Goal: Task Accomplishment & Management: Manage account settings

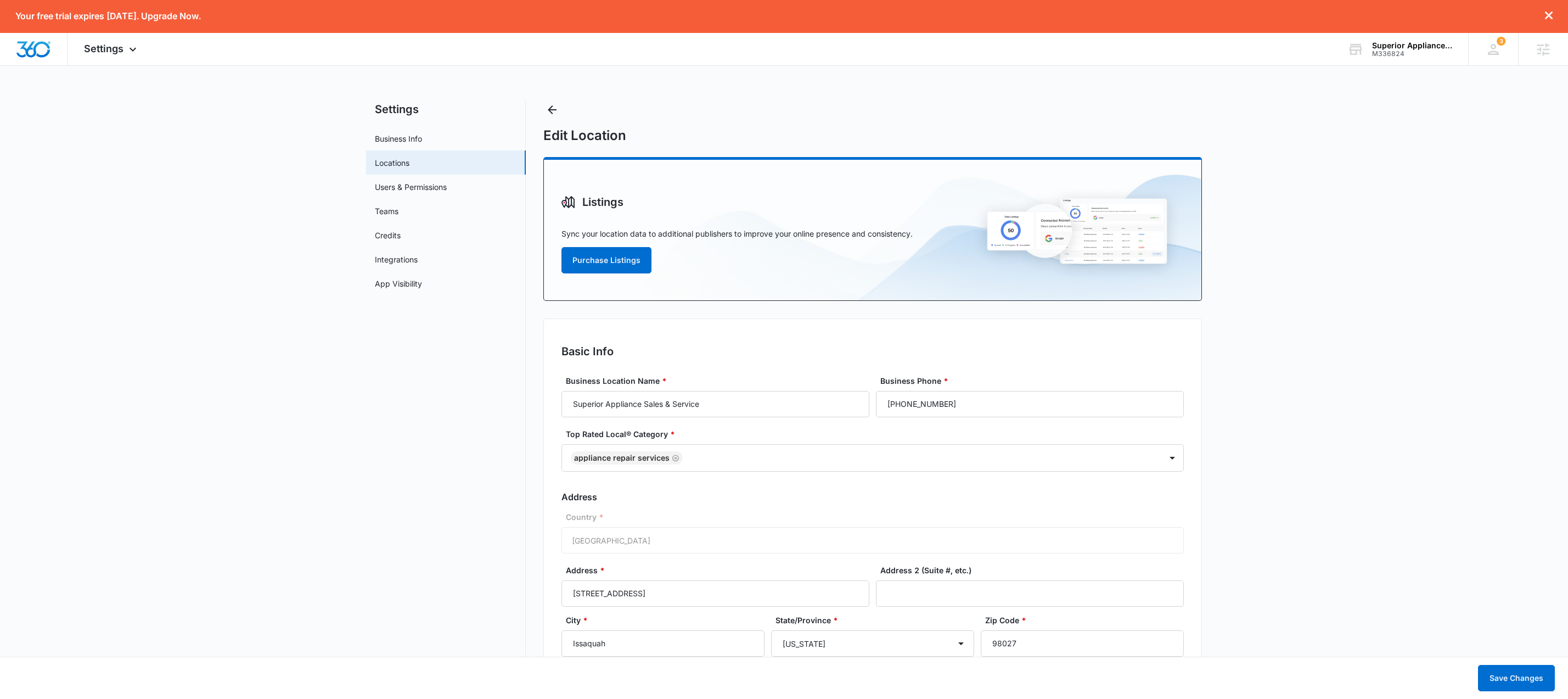
select select "[US_STATE]"
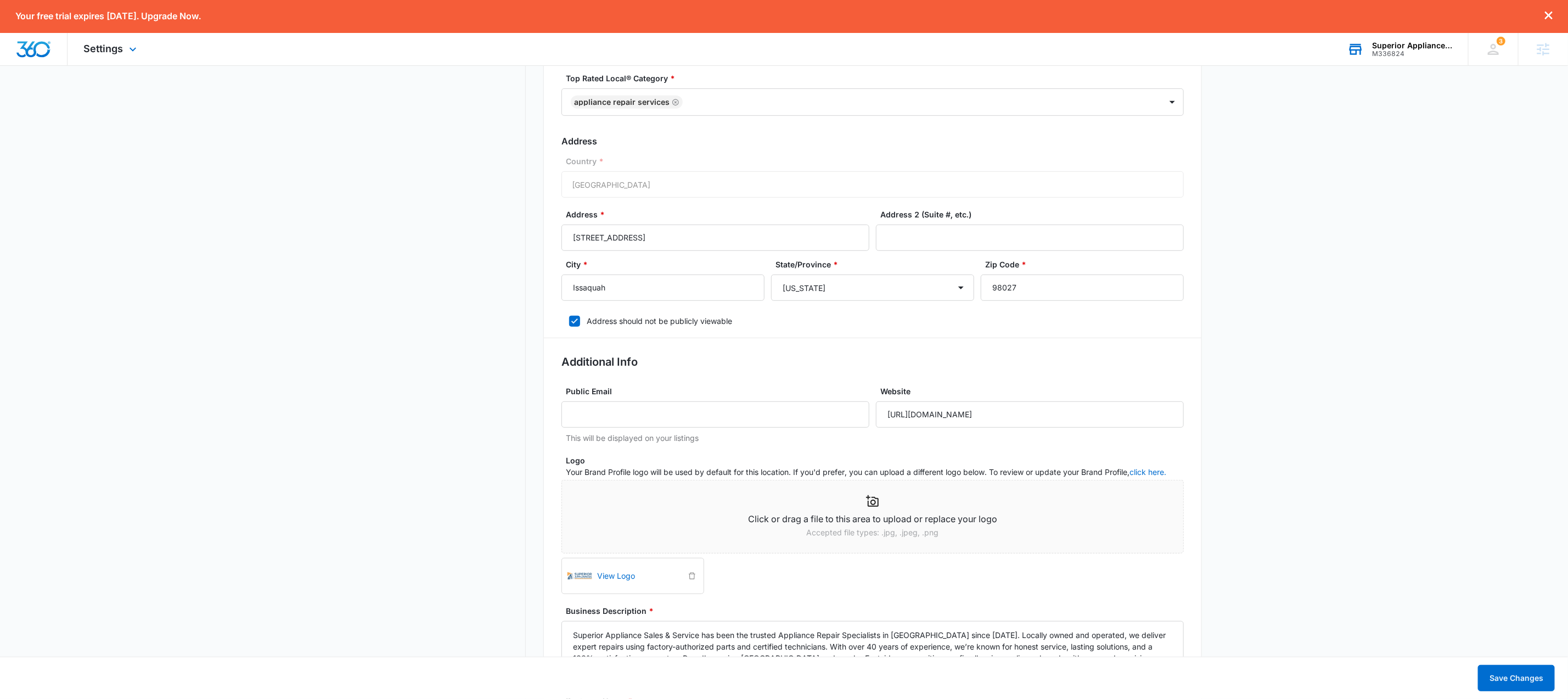
click at [1391, 47] on div "Superior Appliance Sales & Service" at bounding box center [1412, 46] width 80 height 9
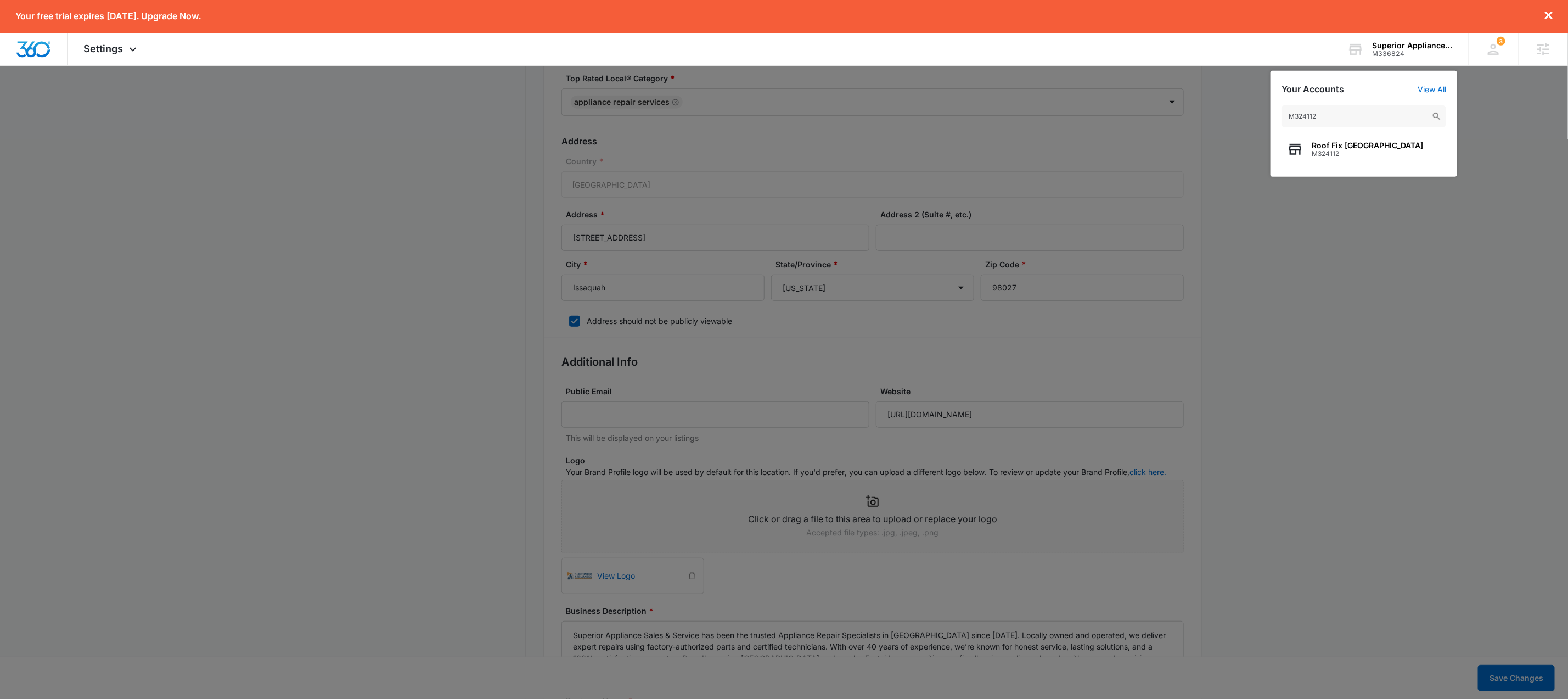
type input "M324112"
click at [1345, 155] on span "M324112" at bounding box center [1367, 154] width 111 height 7
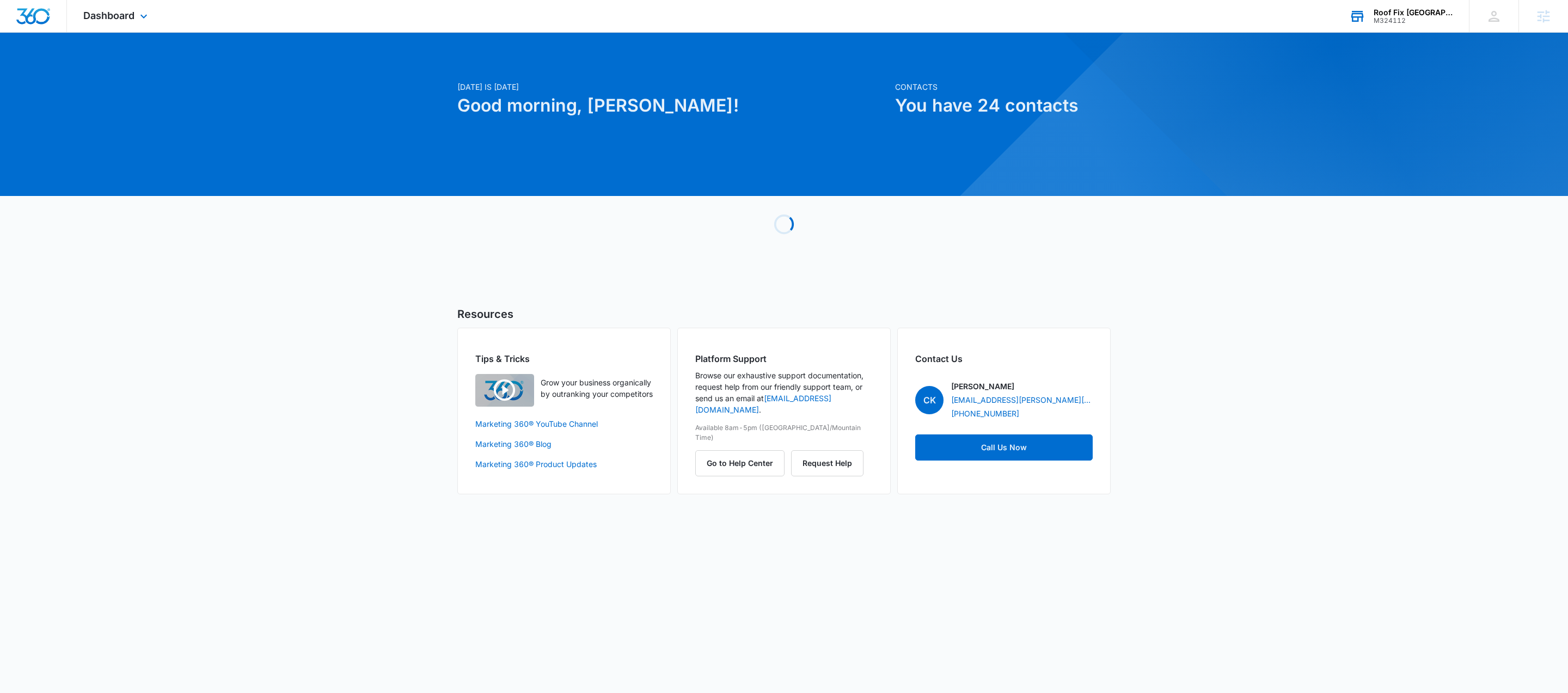
click at [1419, 21] on div "M324112" at bounding box center [1413, 20] width 79 height 7
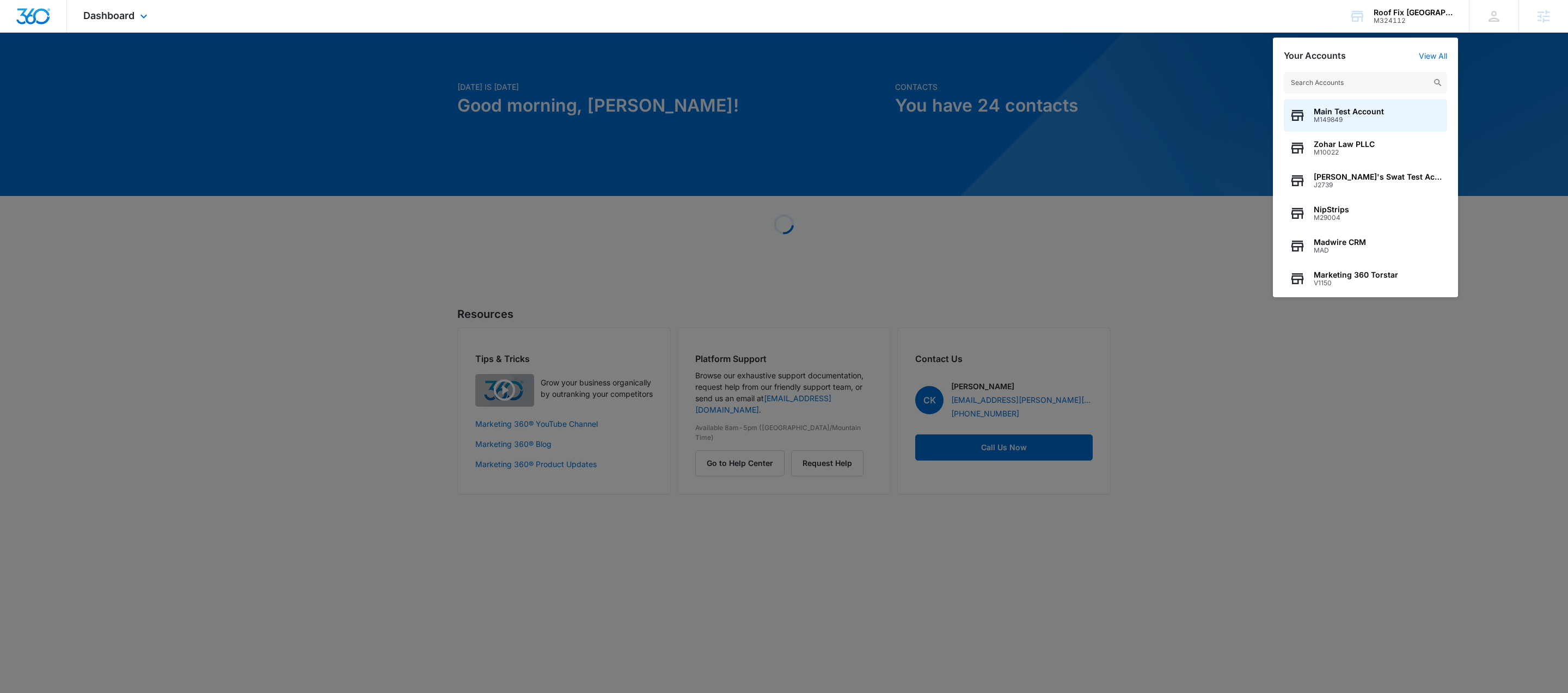
click at [124, 21] on div "Dashboard Apps Reputation Forms CRM Email Social Content Ads Intelligence Files…" at bounding box center [116, 16] width 99 height 32
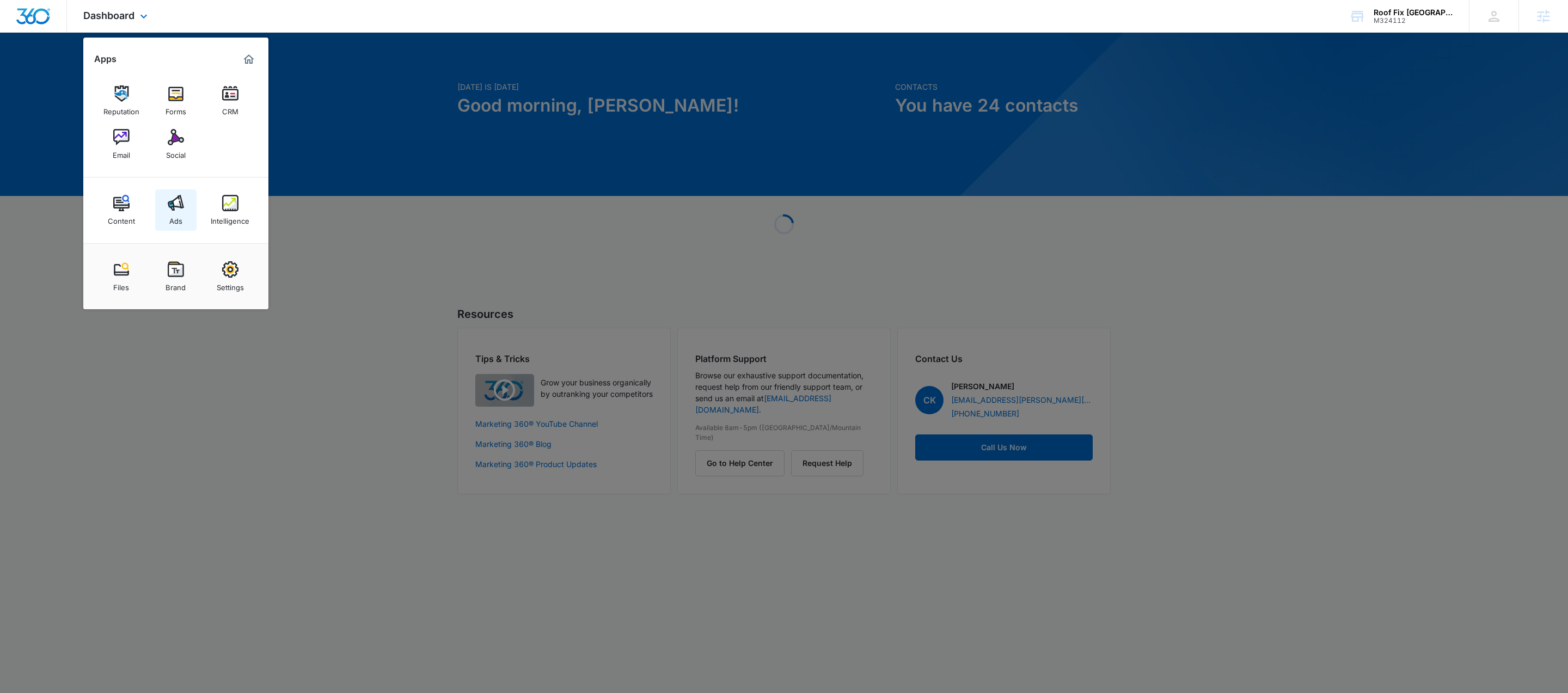
click at [188, 223] on link "Ads" at bounding box center [175, 210] width 41 height 41
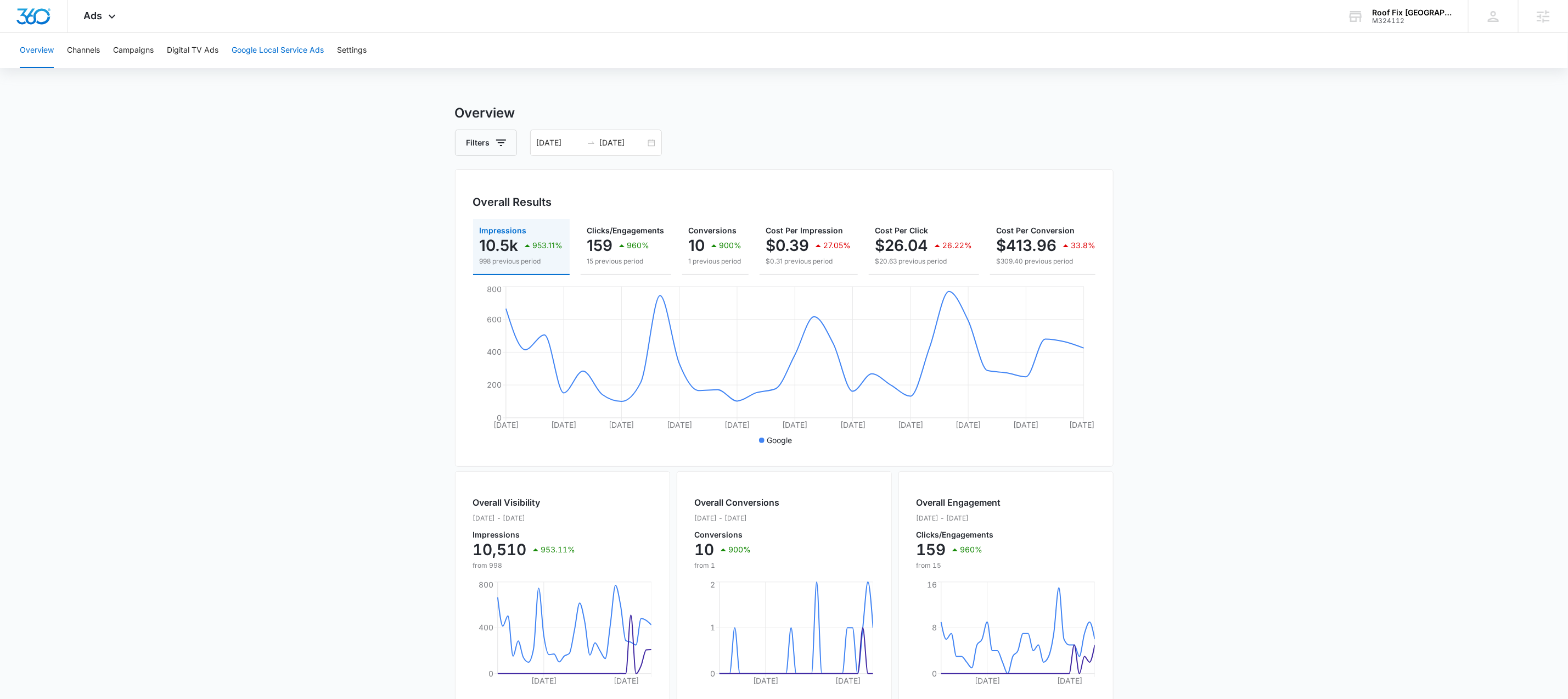
click at [237, 52] on button "Google Local Service Ads" at bounding box center [278, 51] width 92 height 35
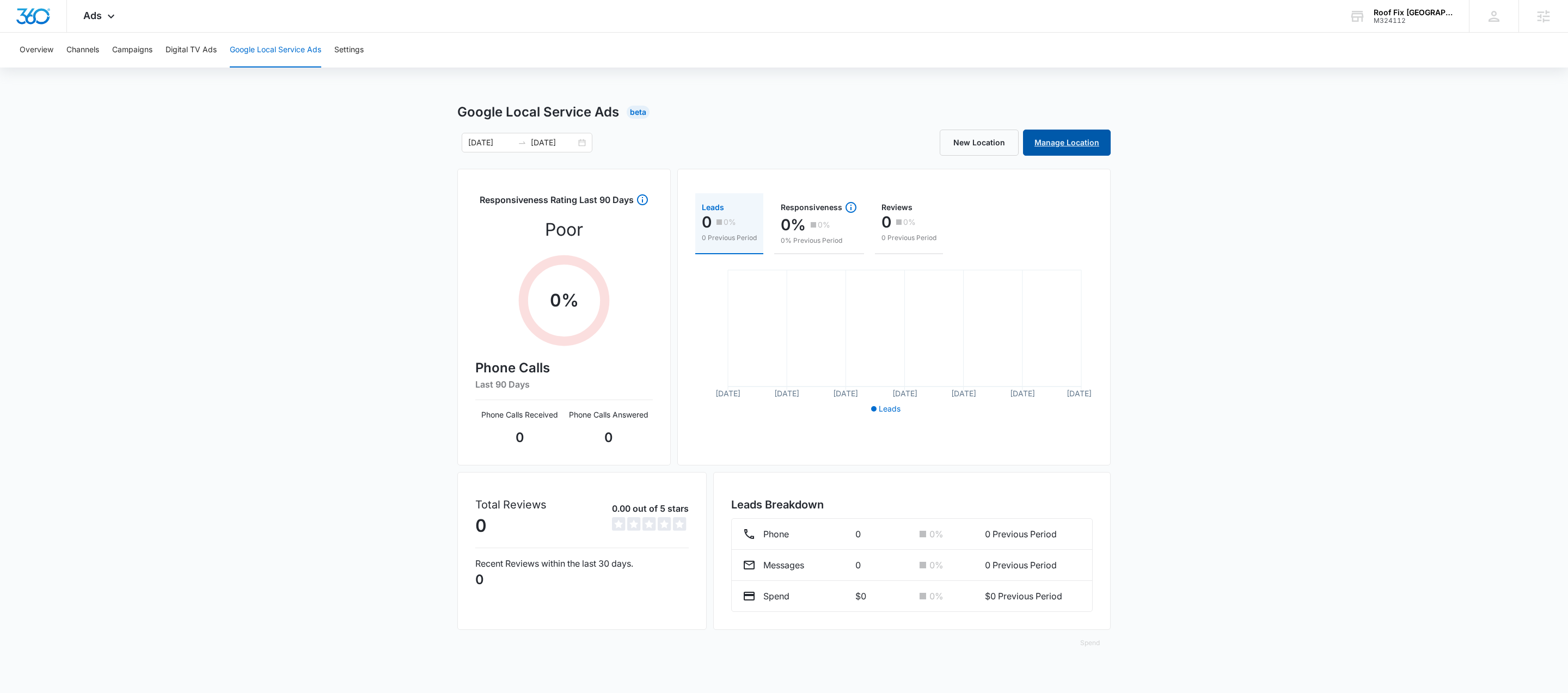
click at [1070, 135] on link "Manage Location" at bounding box center [1066, 142] width 88 height 26
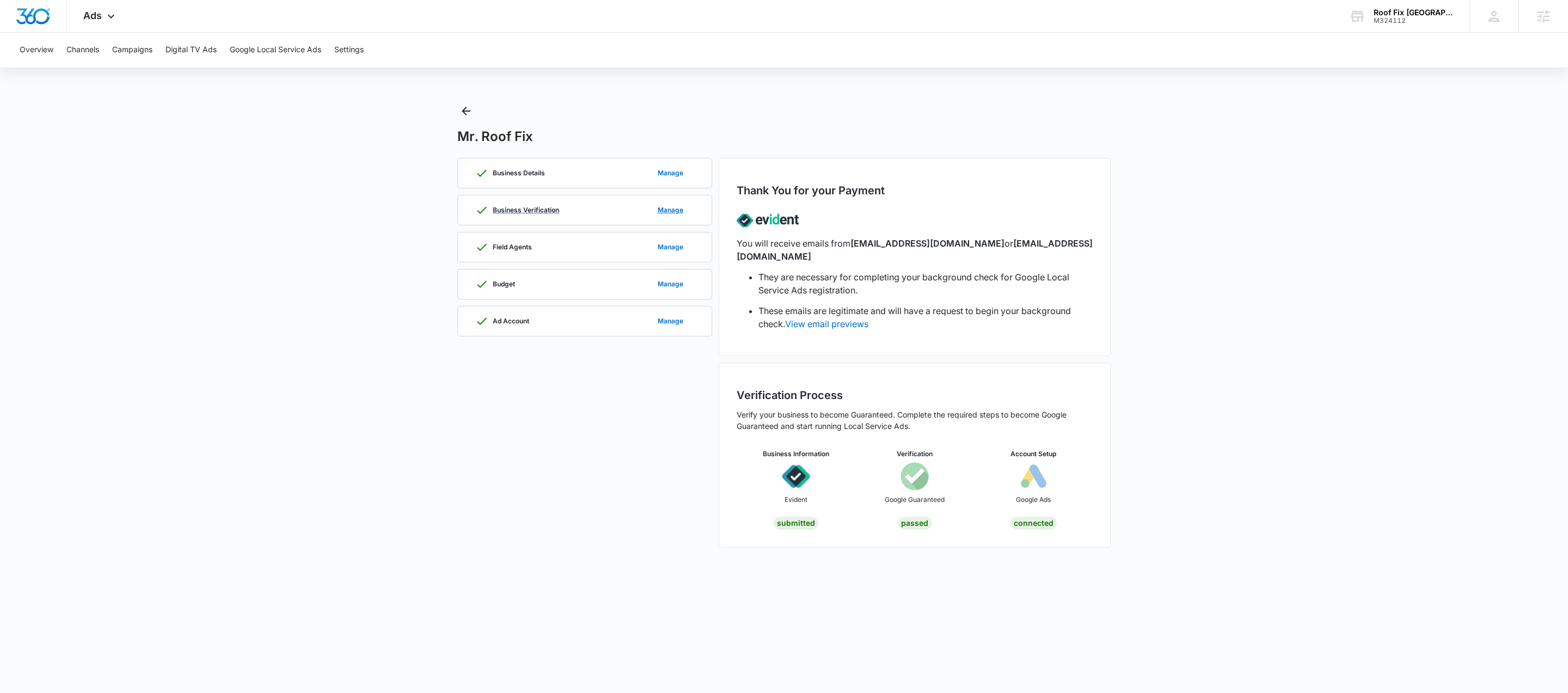
drag, startPoint x: 569, startPoint y: 212, endPoint x: 628, endPoint y: 214, distance: 59.0
click at [569, 212] on div "Business Verification Manage" at bounding box center [585, 210] width 219 height 29
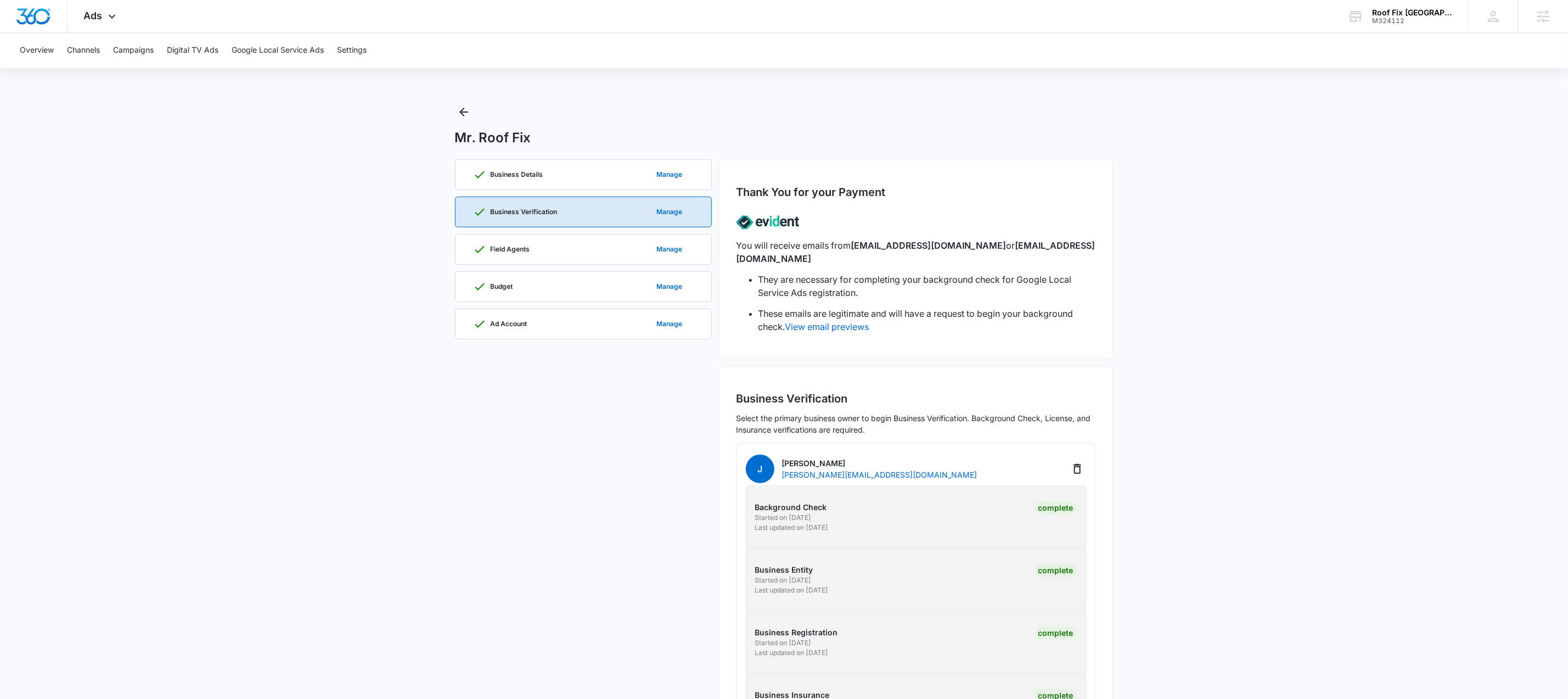
click at [1253, 373] on main "Mr. Roof Fix Business Details Manage Business Verification Manage Field Agents …" at bounding box center [784, 440] width 1568 height 673
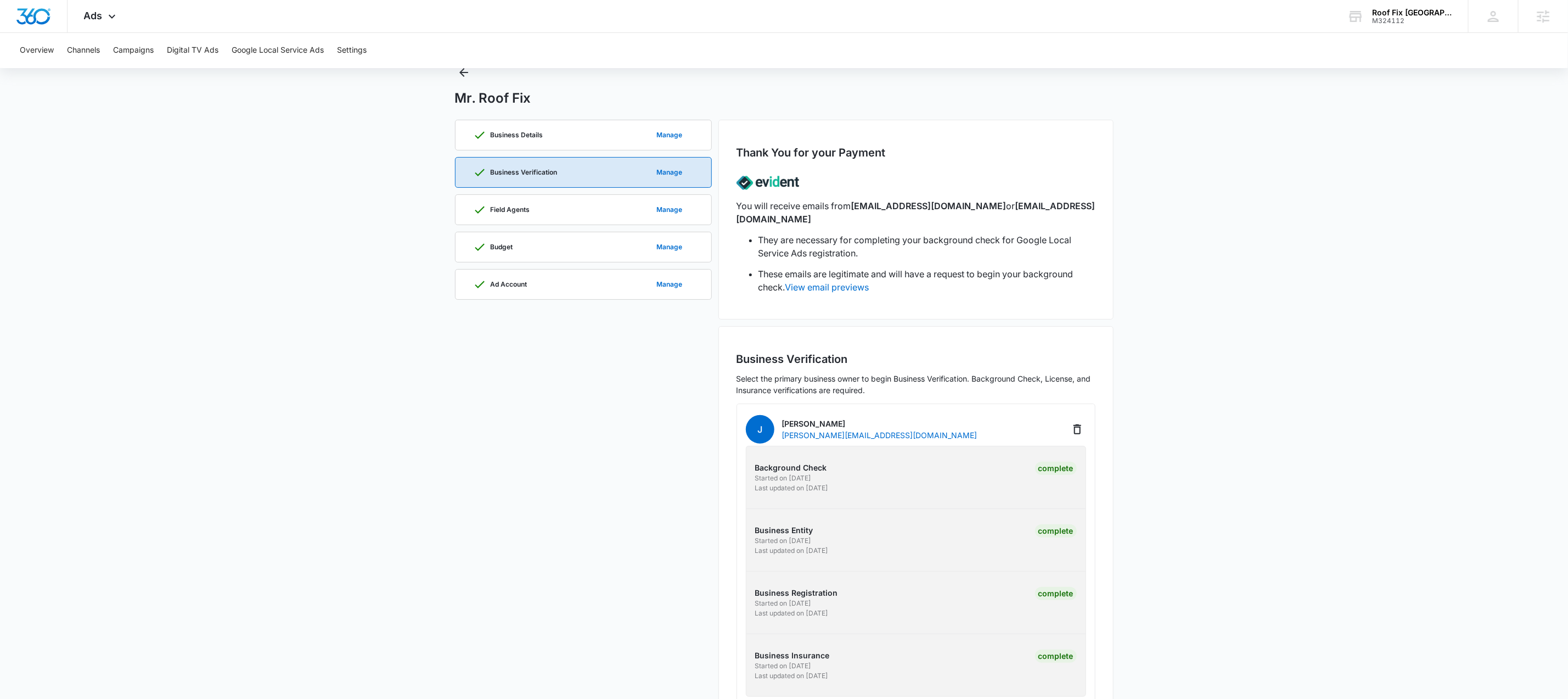
scroll to position [49, 0]
